Goal: Information Seeking & Learning: Learn about a topic

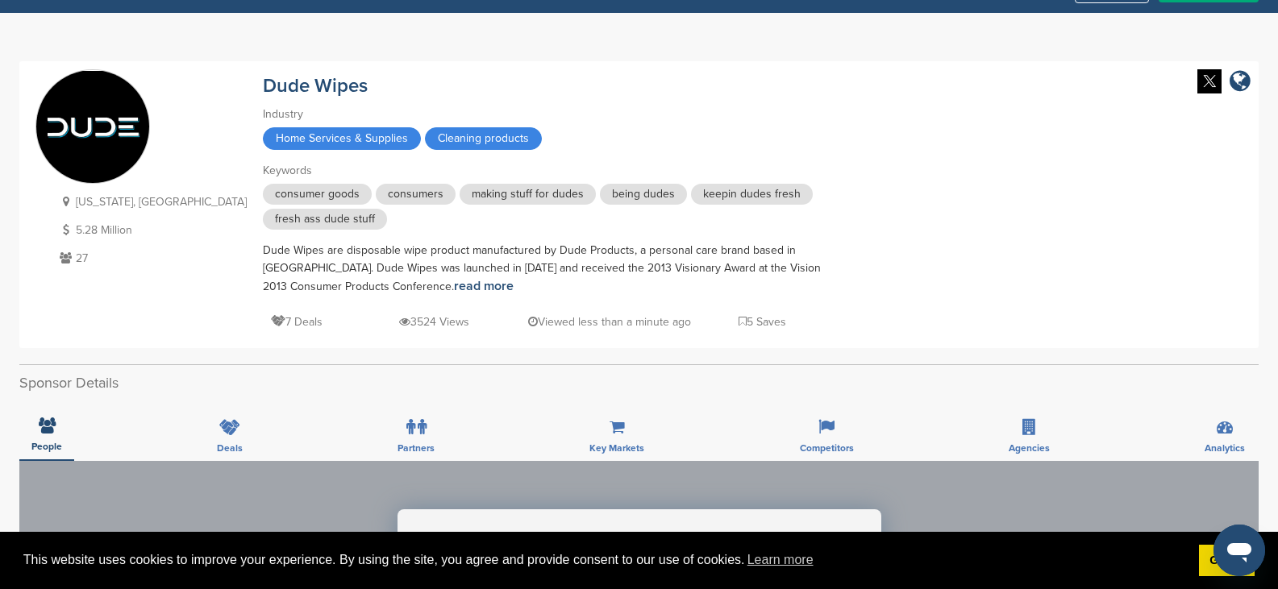
scroll to position [29, 0]
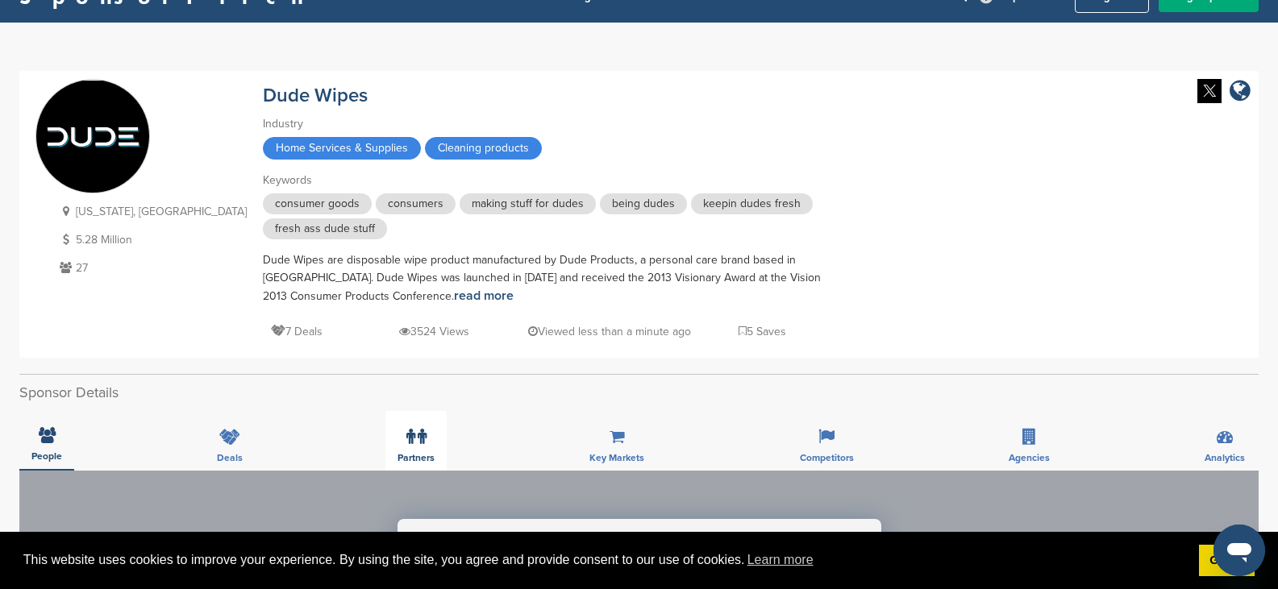
click at [421, 436] on icon at bounding box center [422, 437] width 9 height 16
click at [406, 433] on icon at bounding box center [410, 437] width 9 height 16
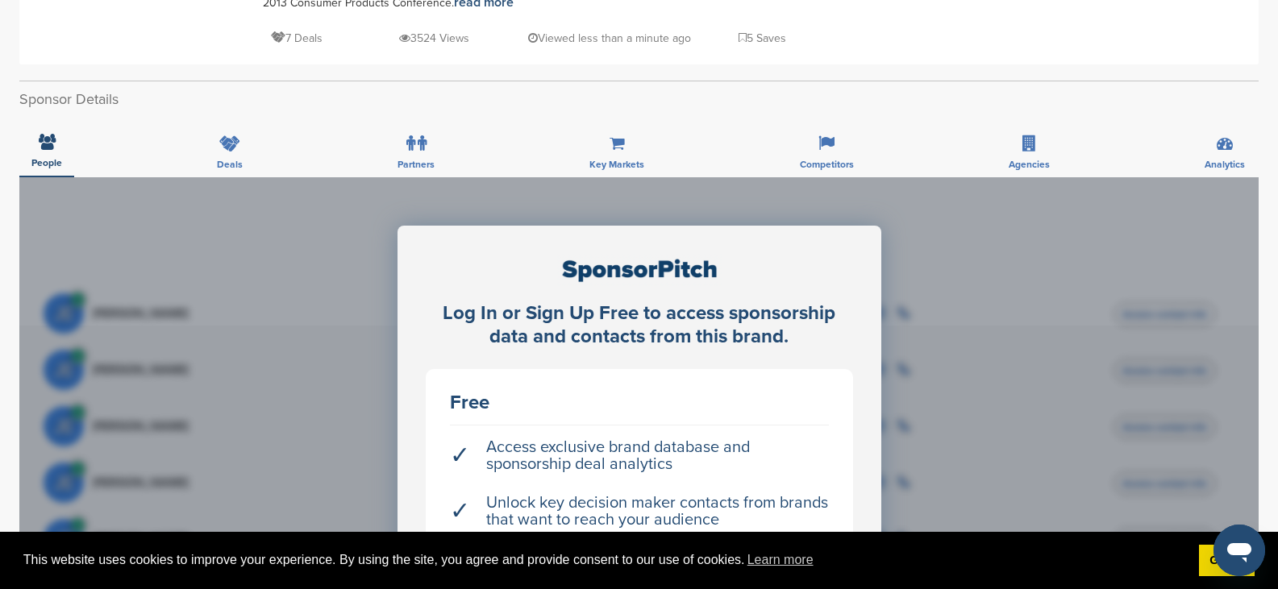
scroll to position [0, 0]
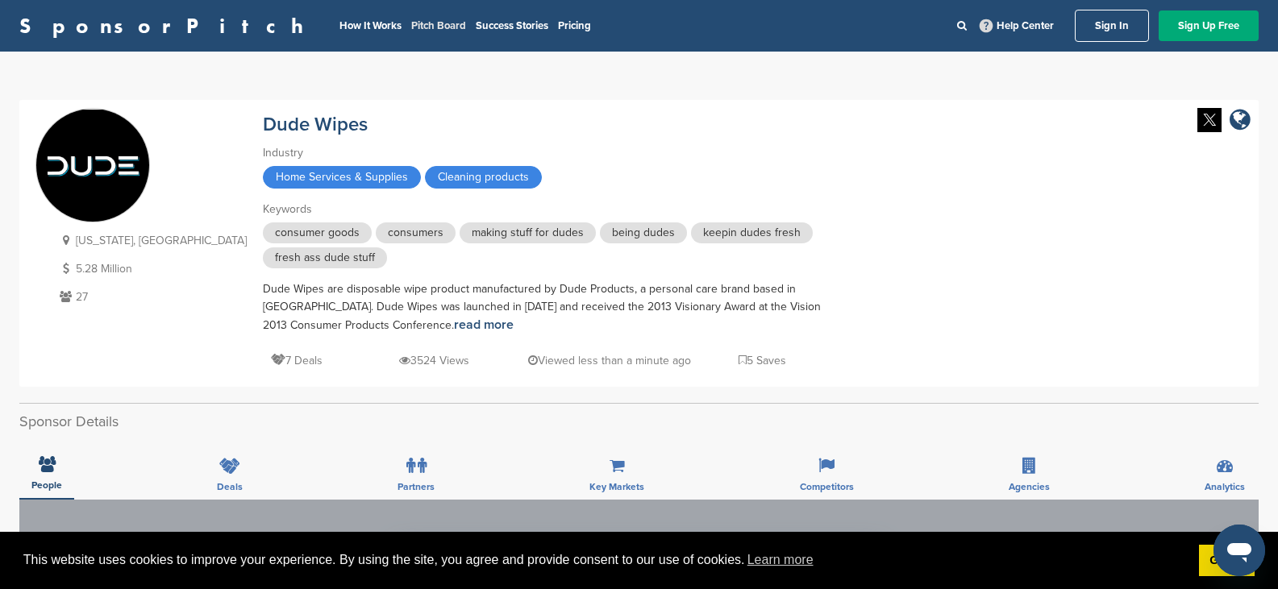
click at [411, 22] on link "Pitch Board" at bounding box center [438, 25] width 55 height 13
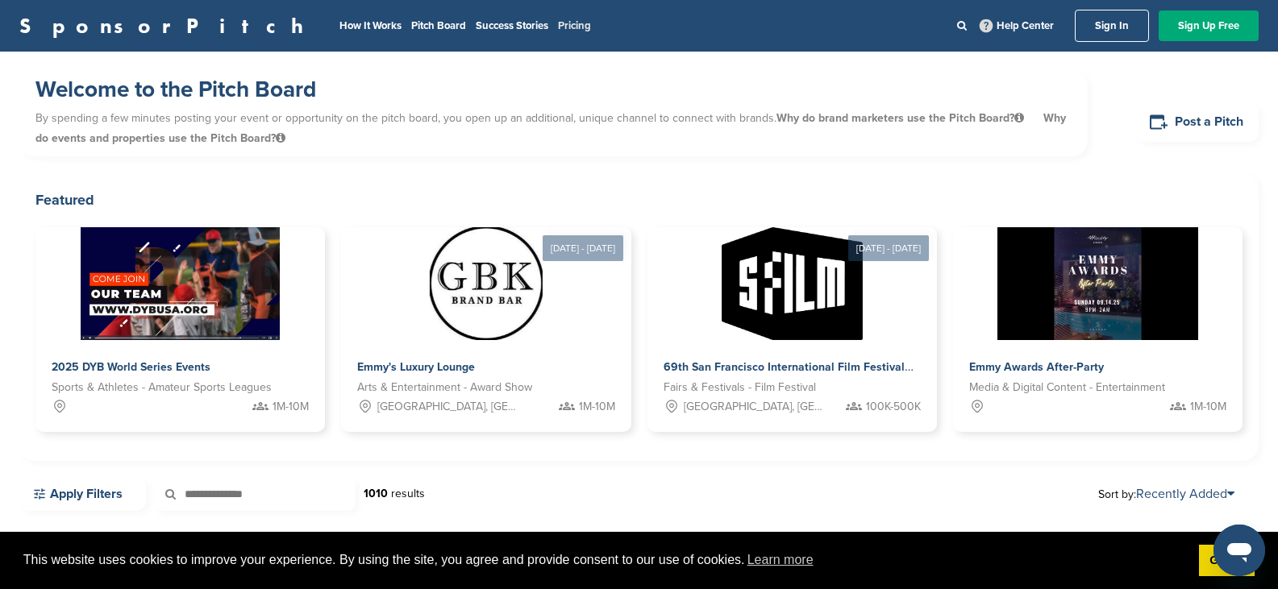
click at [558, 22] on link "Pricing" at bounding box center [574, 25] width 33 height 13
